Goal: Task Accomplishment & Management: Manage account settings

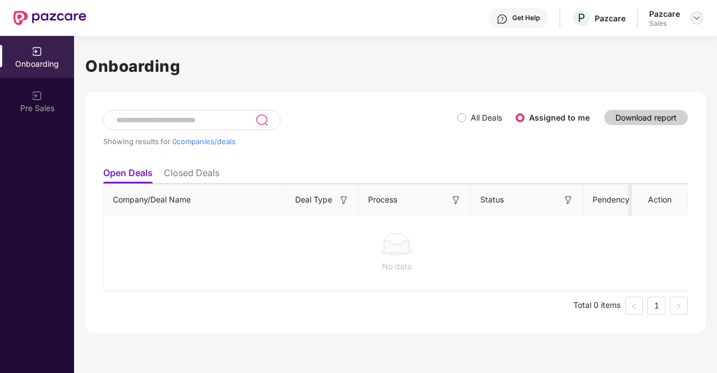
click at [696, 16] on img at bounding box center [696, 17] width 9 height 9
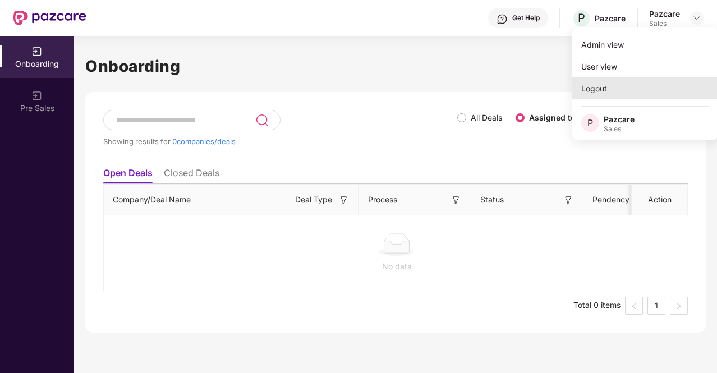
click at [658, 90] on div "Logout" at bounding box center [645, 88] width 146 height 22
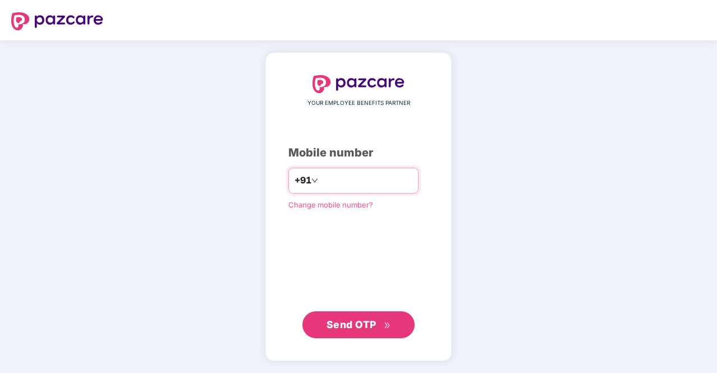
click at [395, 182] on input "number" at bounding box center [366, 181] width 92 height 18
type input "**********"
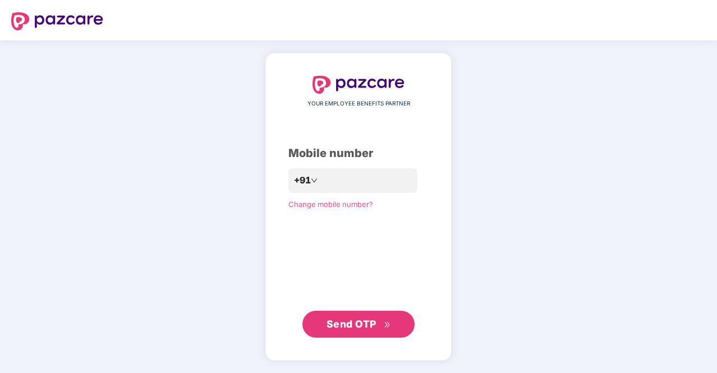
click at [389, 319] on span "Send OTP" at bounding box center [358, 324] width 64 height 16
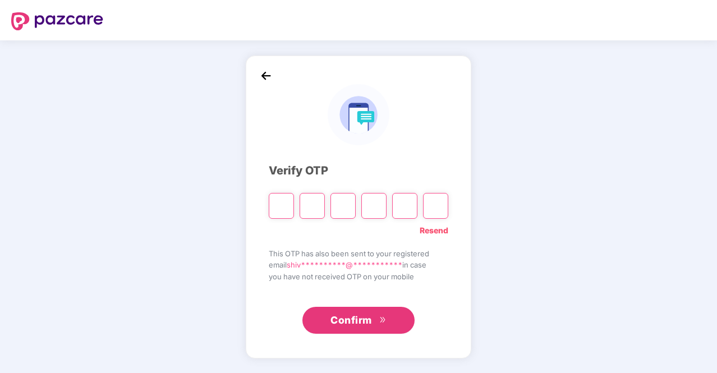
click at [599, 94] on div "**********" at bounding box center [358, 206] width 717 height 333
click at [621, 79] on div "**********" at bounding box center [358, 206] width 717 height 333
click at [624, 105] on div "**********" at bounding box center [358, 206] width 717 height 333
click at [284, 209] on input "Please enter verification code. Digit 1" at bounding box center [281, 206] width 25 height 26
type input "*"
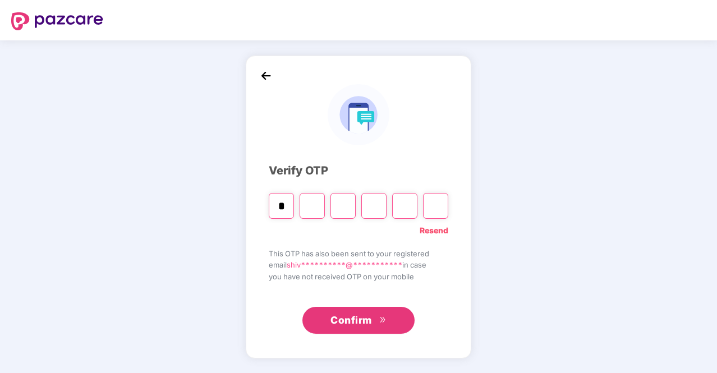
type input "*"
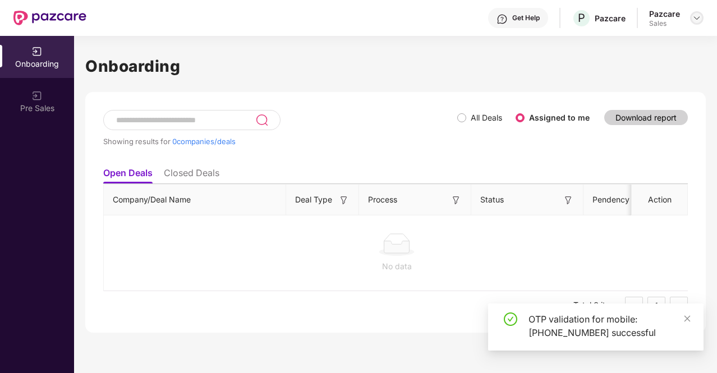
click at [698, 21] on img at bounding box center [696, 17] width 9 height 9
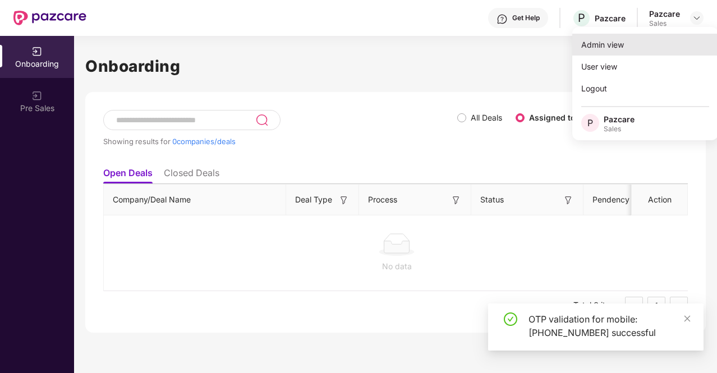
click at [651, 49] on div "Admin view" at bounding box center [645, 45] width 146 height 22
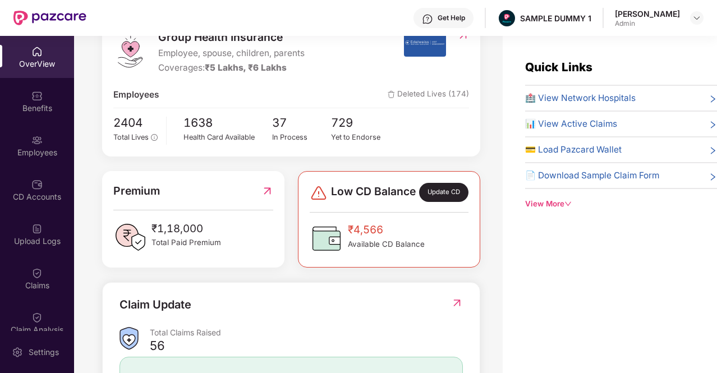
scroll to position [224, 0]
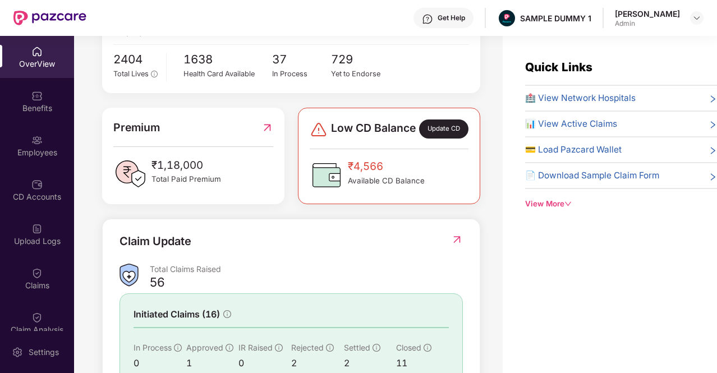
click at [449, 136] on div "Update CD" at bounding box center [443, 128] width 49 height 19
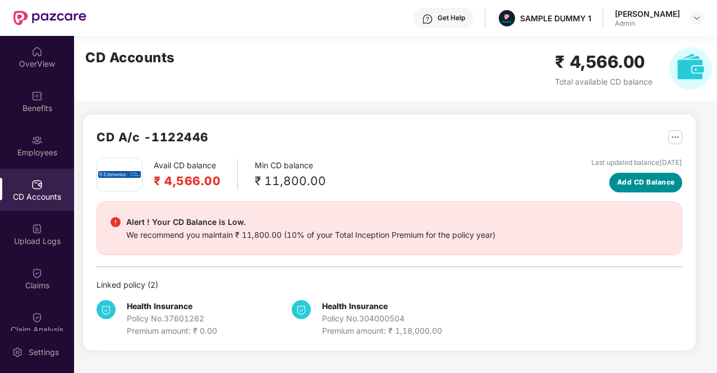
click at [644, 186] on span "Add CD Balance" at bounding box center [646, 182] width 58 height 11
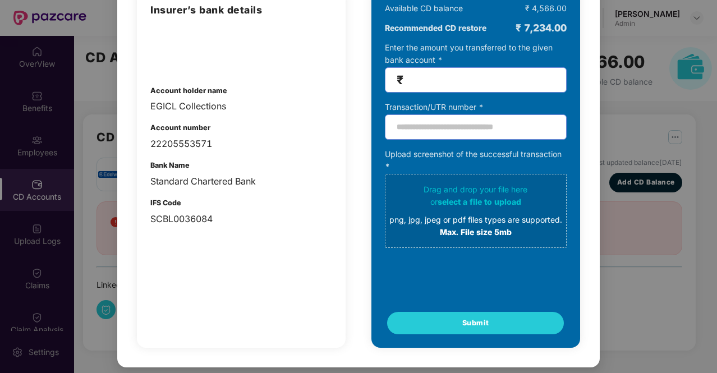
scroll to position [0, 0]
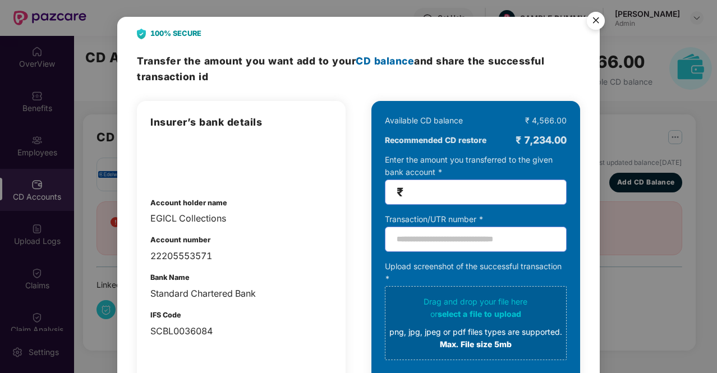
click at [595, 18] on img "Close" at bounding box center [595, 22] width 31 height 31
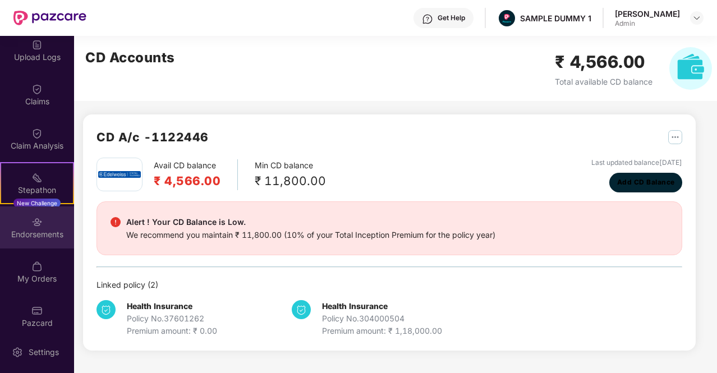
scroll to position [192, 0]
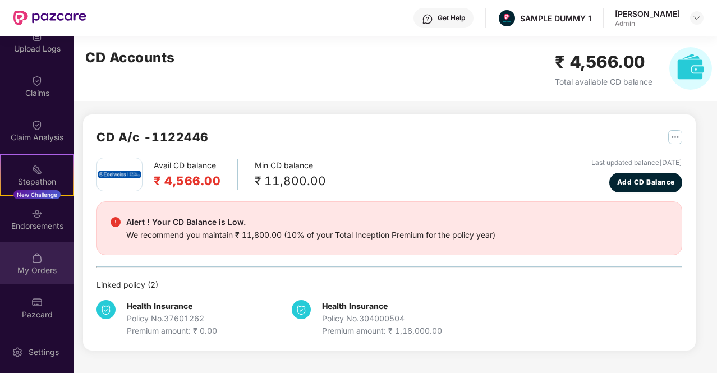
click at [45, 248] on div "My Orders" at bounding box center [37, 263] width 74 height 42
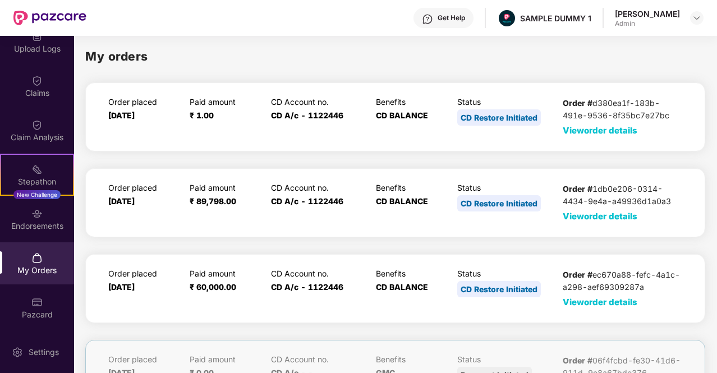
click at [609, 132] on span "View order details" at bounding box center [599, 130] width 75 height 11
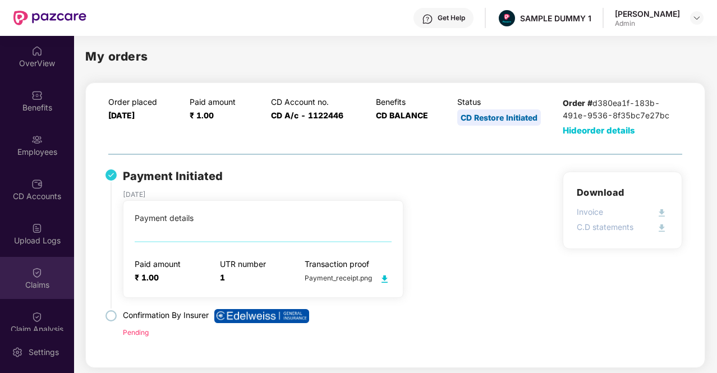
scroll to position [0, 0]
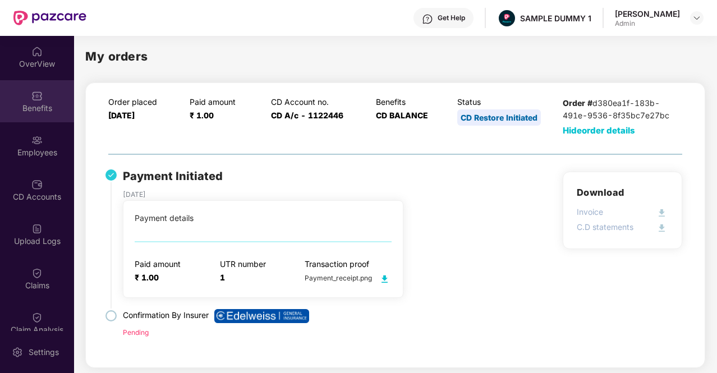
click at [13, 91] on div "Benefits" at bounding box center [37, 101] width 74 height 42
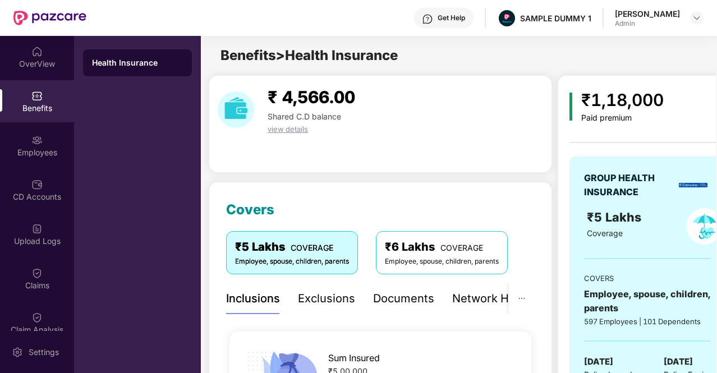
scroll to position [112, 0]
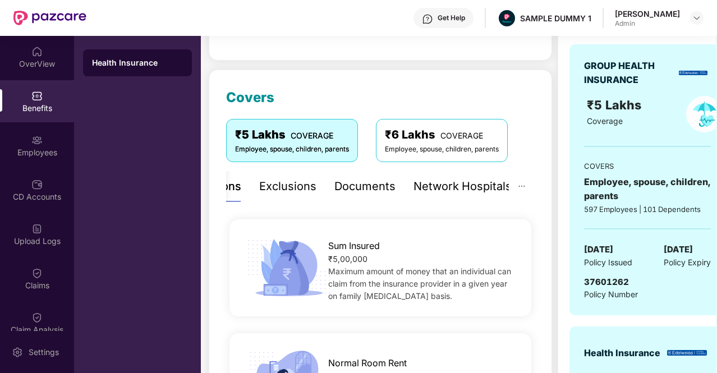
click at [385, 179] on div "Documents" at bounding box center [364, 186] width 61 height 17
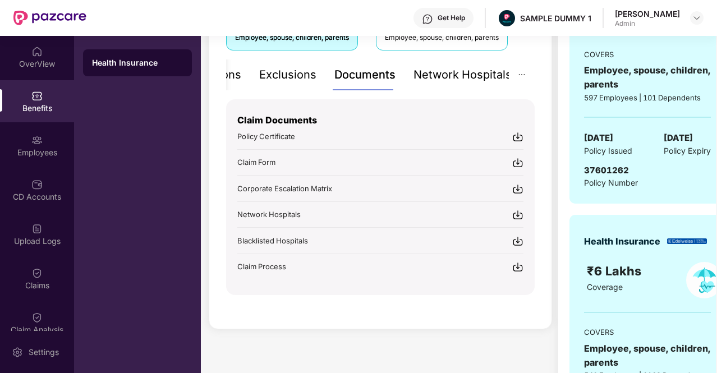
scroll to position [224, 0]
click at [462, 76] on div "Network Hospitals" at bounding box center [462, 74] width 98 height 17
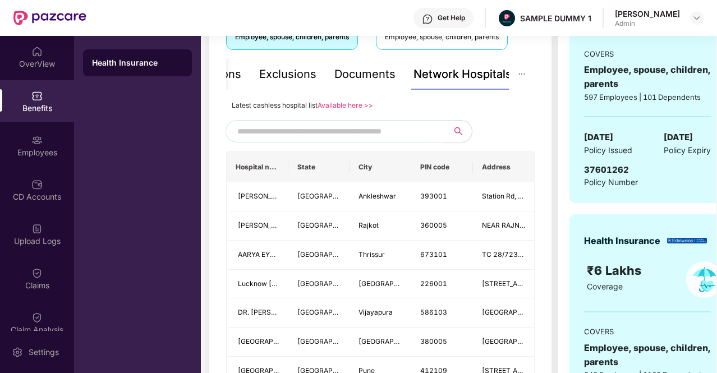
click at [407, 130] on input "text" at bounding box center [333, 131] width 192 height 17
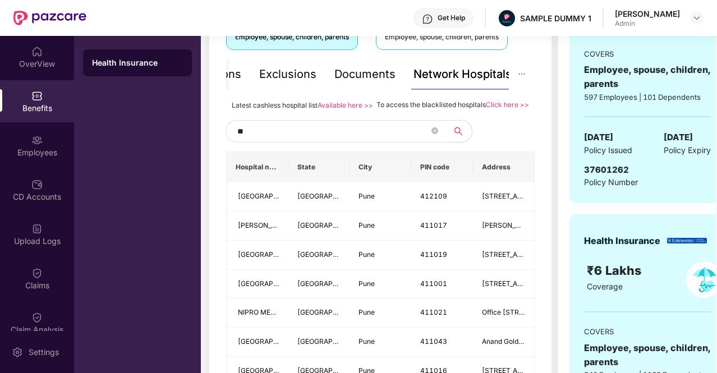
type input "*"
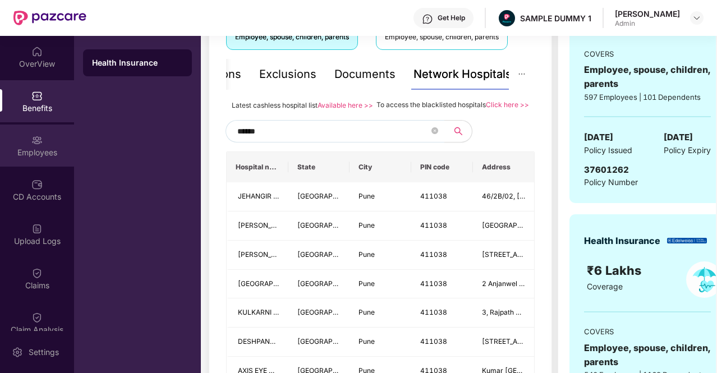
type input "******"
click at [41, 132] on div "Employees" at bounding box center [37, 145] width 74 height 42
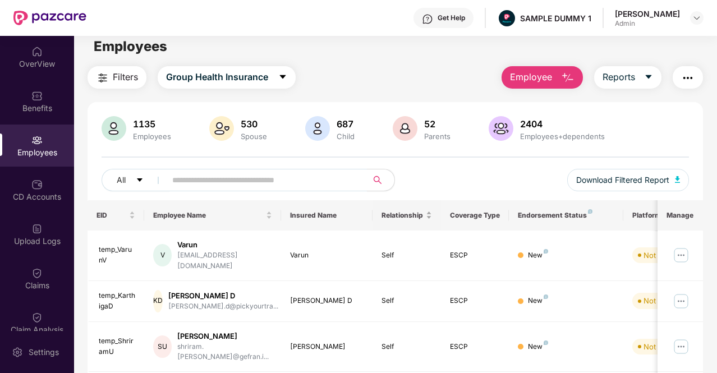
scroll to position [0, 0]
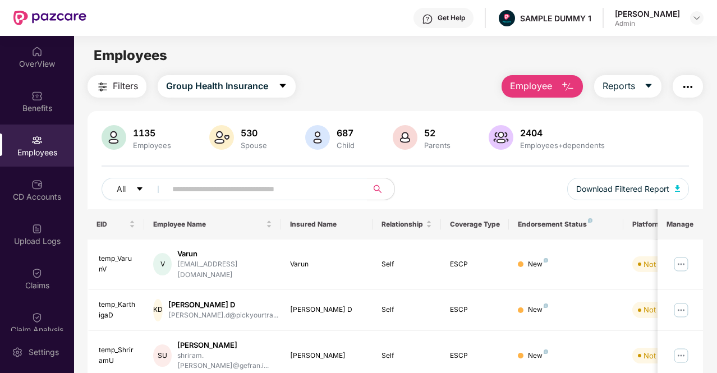
click at [560, 78] on button "Employee" at bounding box center [541, 86] width 81 height 22
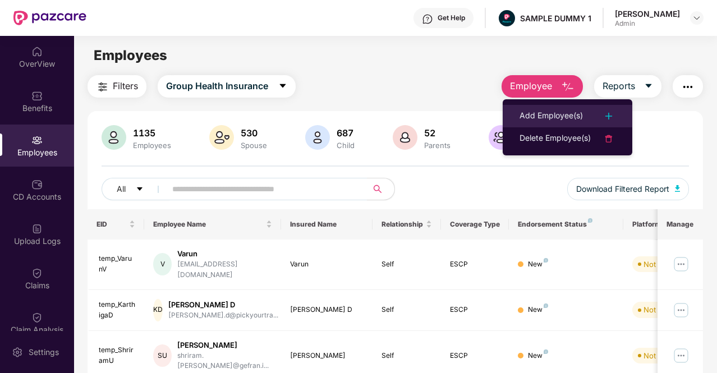
click at [567, 113] on div "Add Employee(s)" at bounding box center [550, 115] width 63 height 13
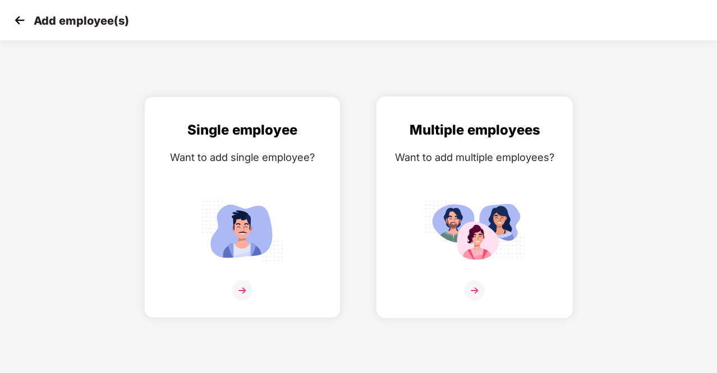
click at [472, 286] on img at bounding box center [474, 290] width 20 height 20
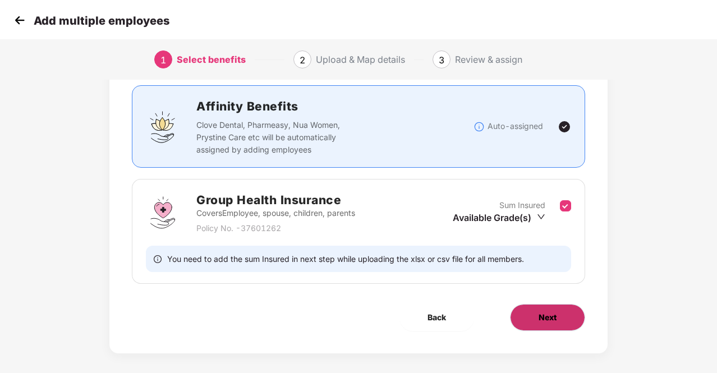
scroll to position [79, 0]
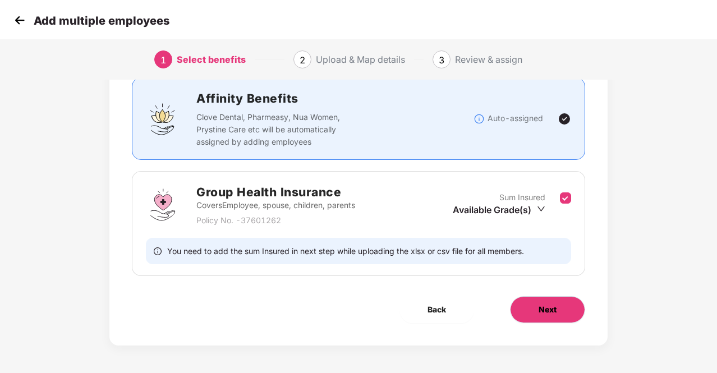
click at [551, 305] on span "Next" at bounding box center [547, 309] width 18 height 12
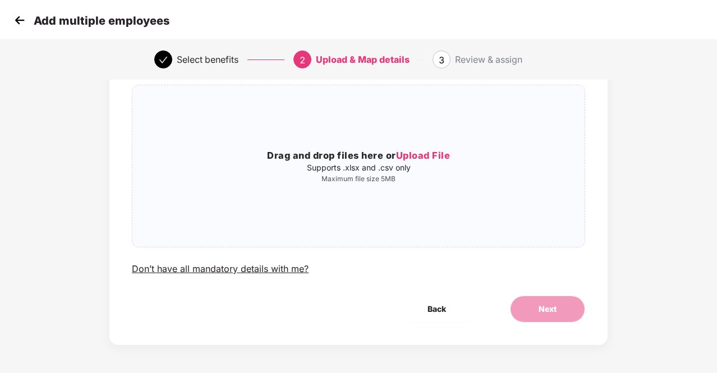
scroll to position [0, 0]
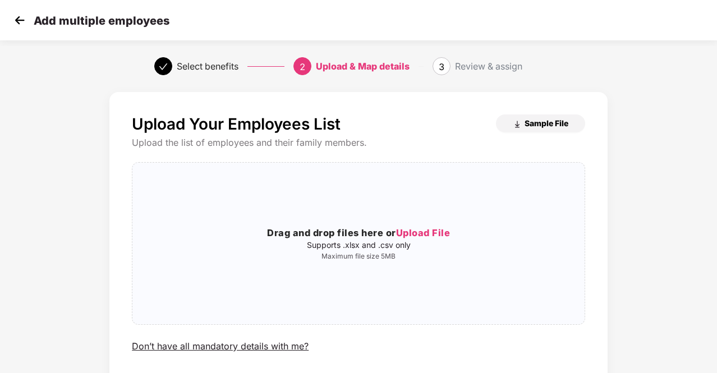
click at [534, 122] on span "Sample File" at bounding box center [546, 123] width 44 height 11
click at [21, 15] on img at bounding box center [19, 20] width 17 height 17
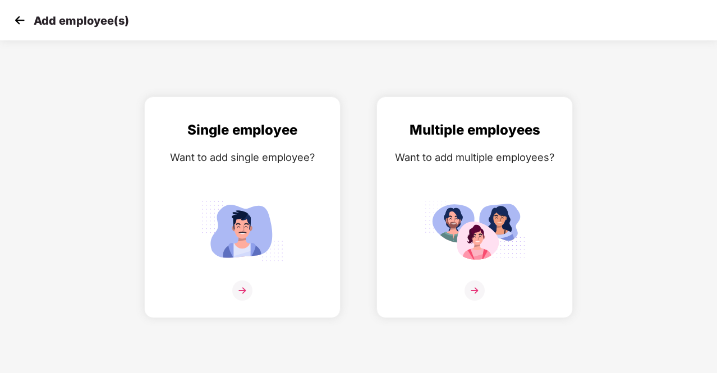
click at [24, 17] on img at bounding box center [19, 20] width 17 height 17
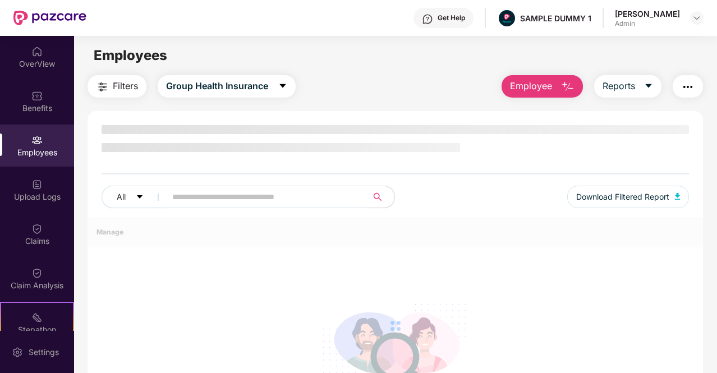
click at [542, 76] on button "Employee" at bounding box center [541, 86] width 81 height 22
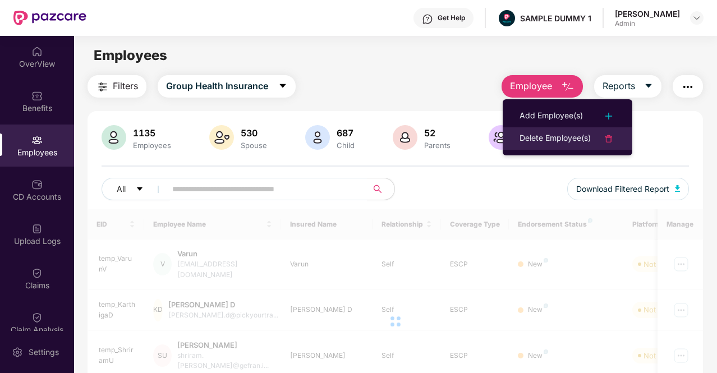
click at [561, 135] on div "Delete Employee(s)" at bounding box center [554, 138] width 71 height 13
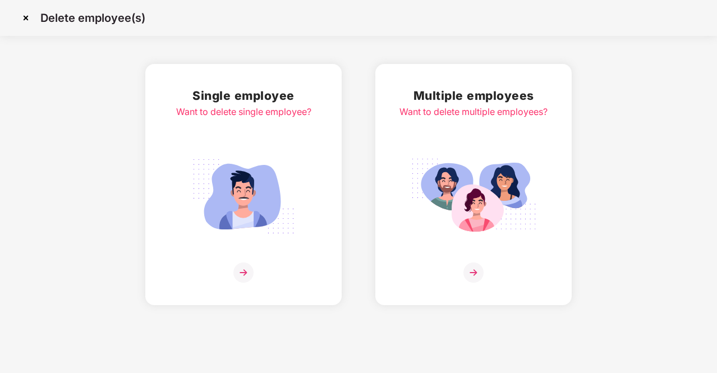
click at [243, 265] on img at bounding box center [243, 272] width 20 height 20
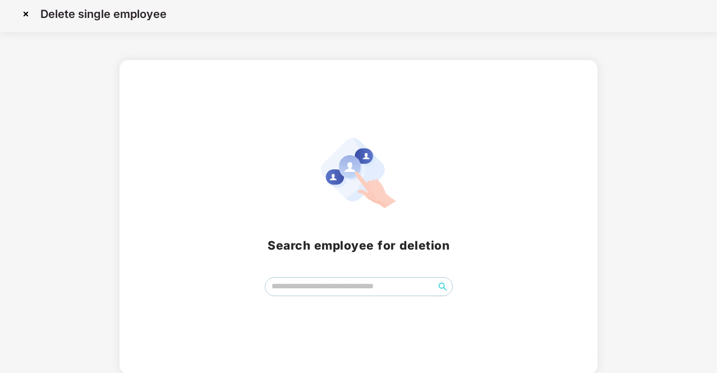
scroll to position [5, 0]
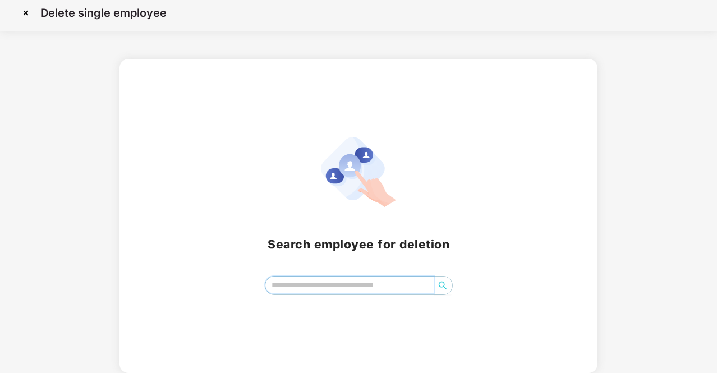
click at [302, 283] on input "search" at bounding box center [349, 284] width 169 height 17
click at [27, 16] on img at bounding box center [26, 13] width 18 height 18
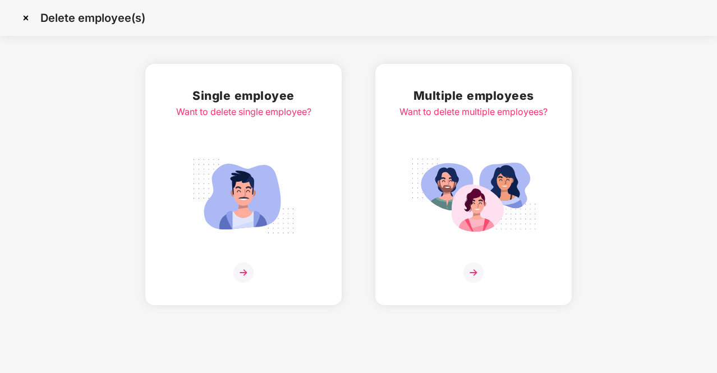
click at [20, 17] on img at bounding box center [26, 18] width 18 height 18
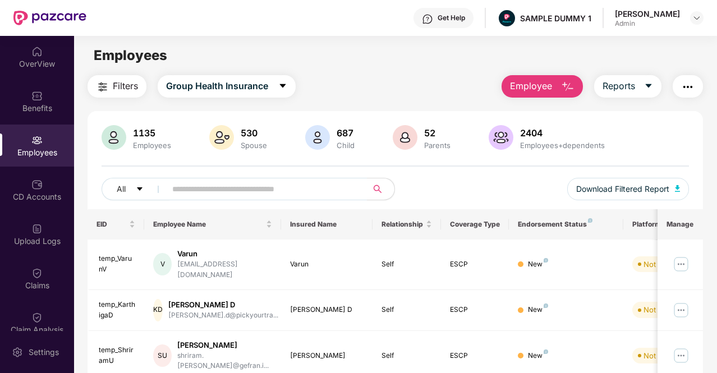
scroll to position [112, 0]
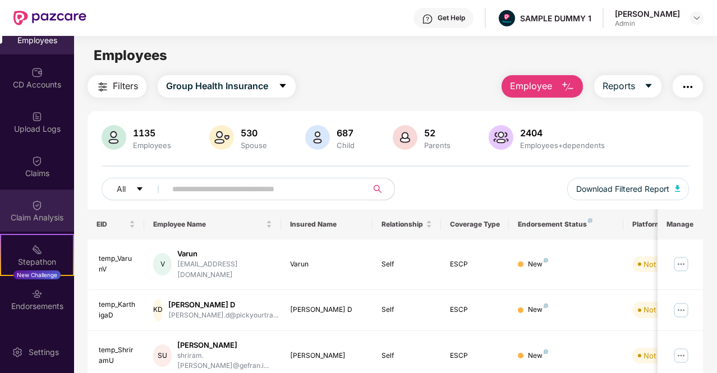
click at [58, 209] on div "Claim Analysis" at bounding box center [37, 211] width 74 height 42
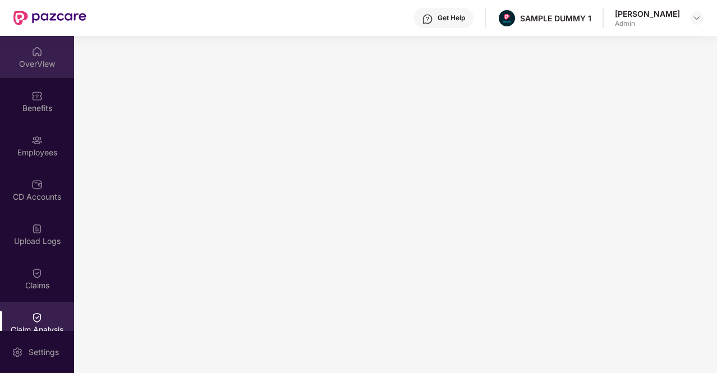
click at [46, 65] on div "OverView" at bounding box center [37, 63] width 74 height 11
